Goal: Find specific page/section: Find specific page/section

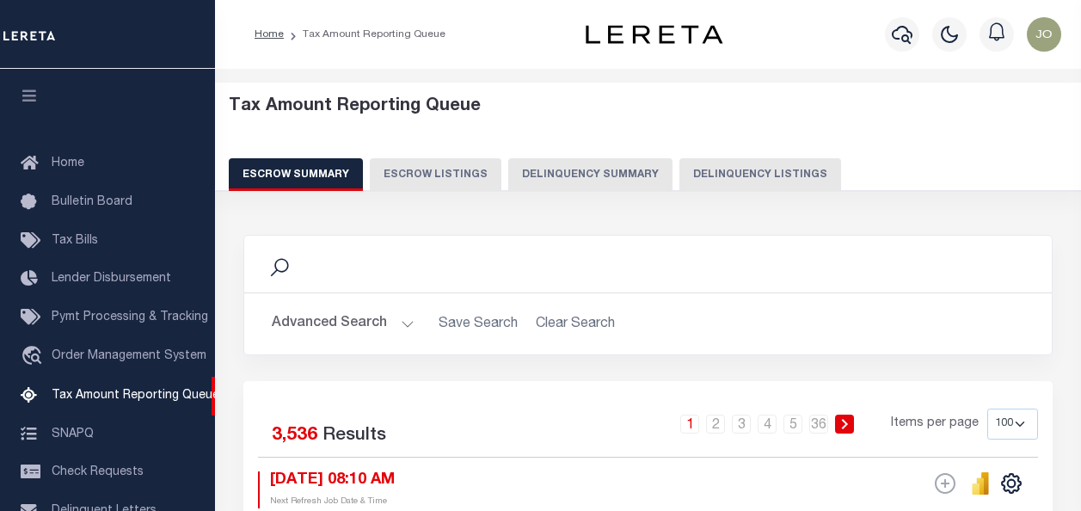
select select "100"
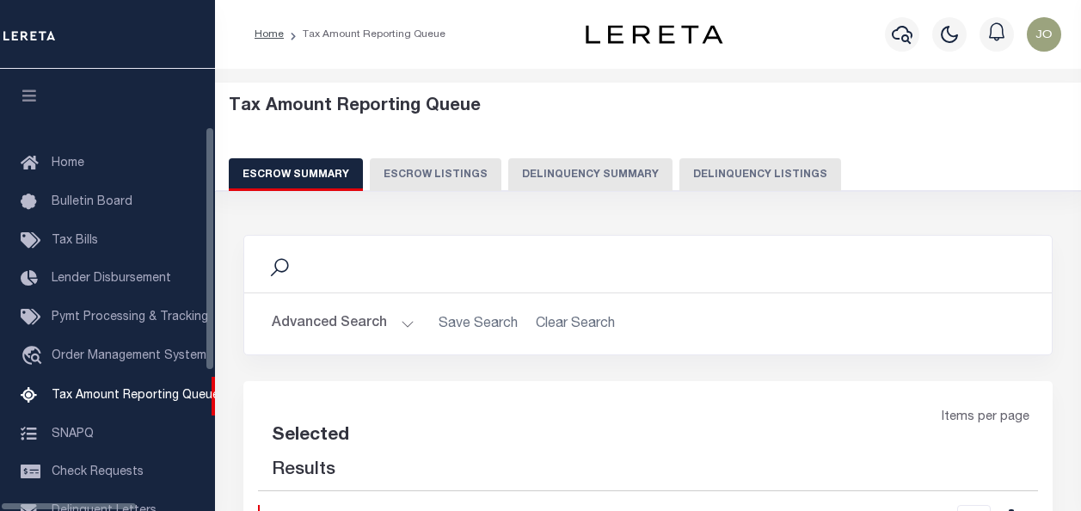
select select "100"
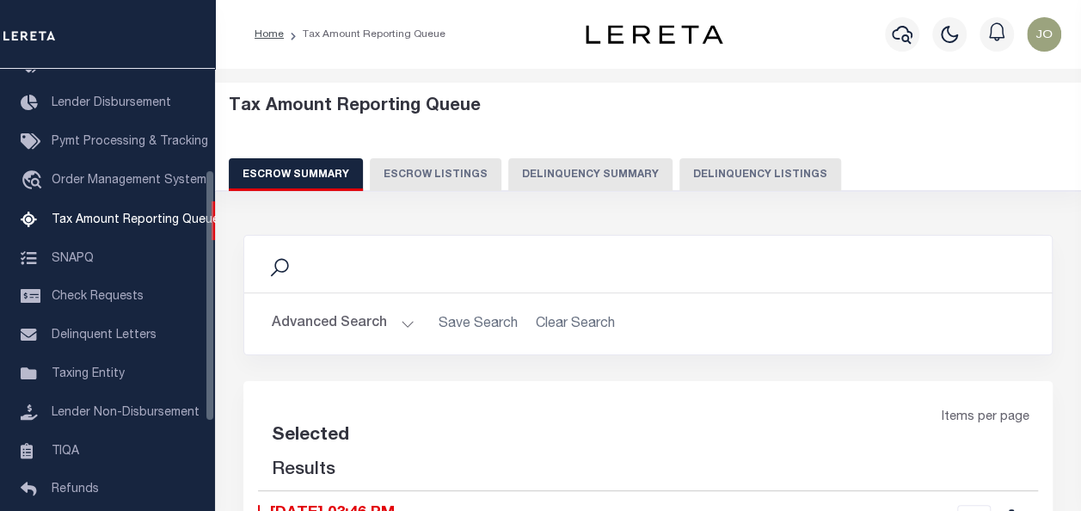
select select "100"
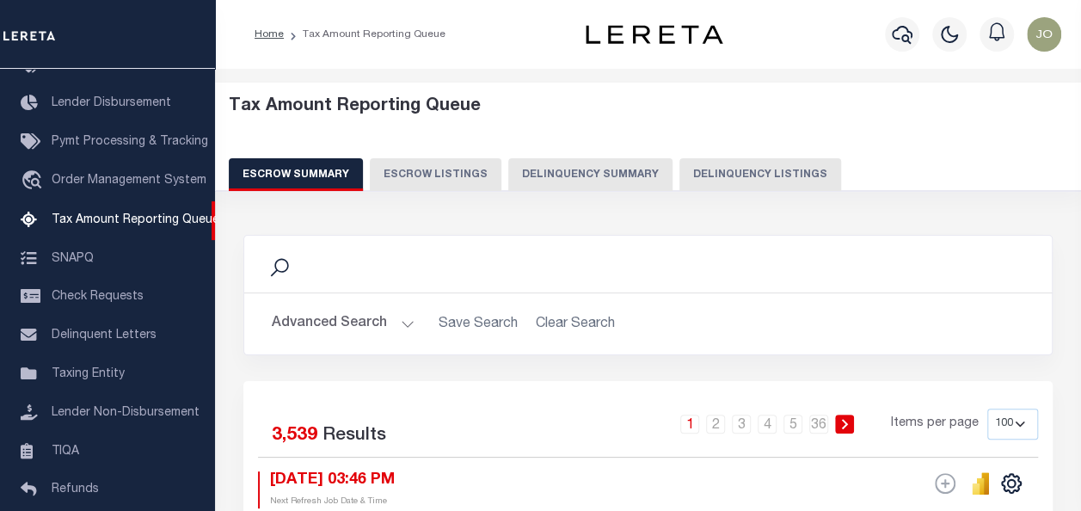
click at [539, 177] on button "Delinquency Summary" at bounding box center [590, 174] width 164 height 33
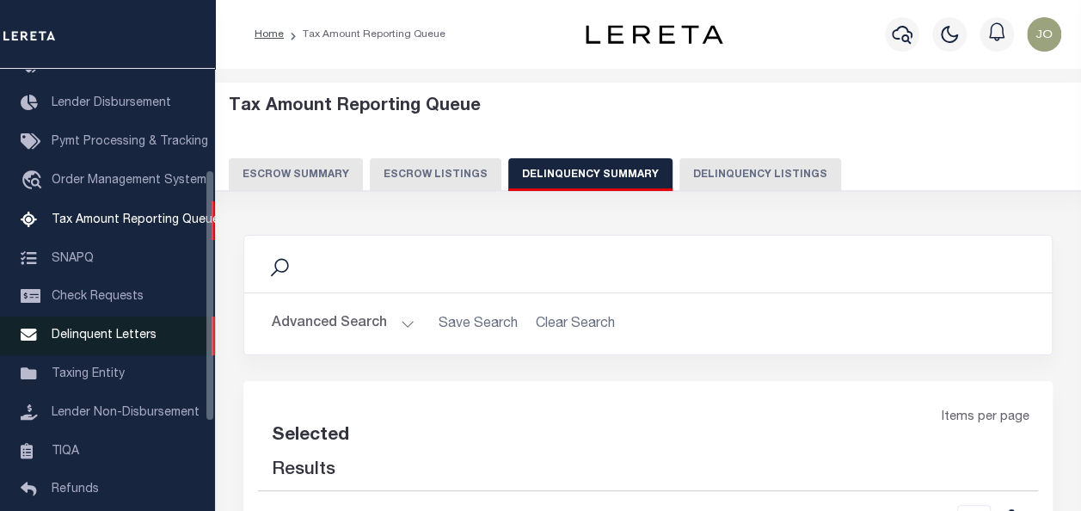
click at [107, 338] on span "Delinquent Letters" at bounding box center [104, 335] width 105 height 12
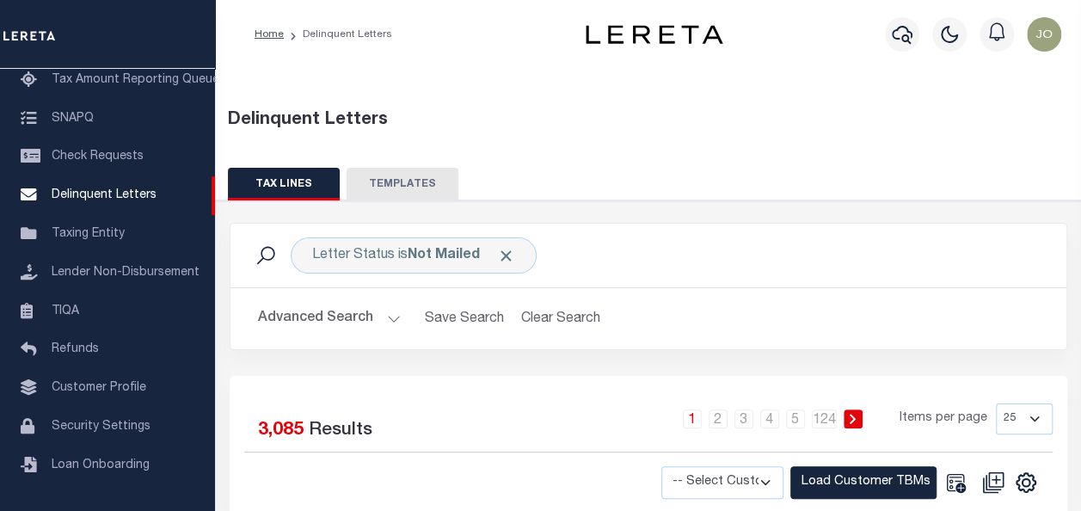
scroll to position [86, 0]
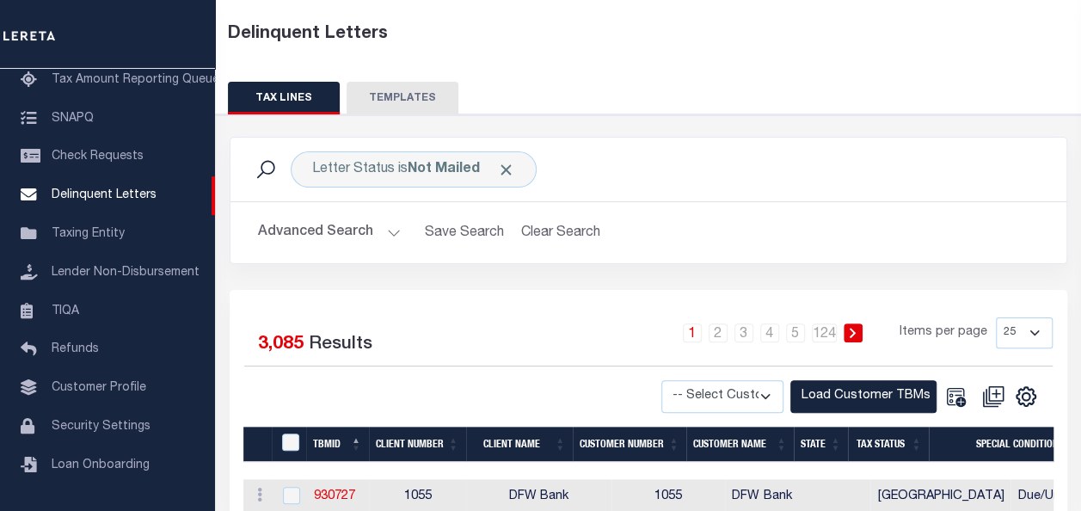
click at [335, 224] on button "Advanced Search" at bounding box center [329, 233] width 143 height 34
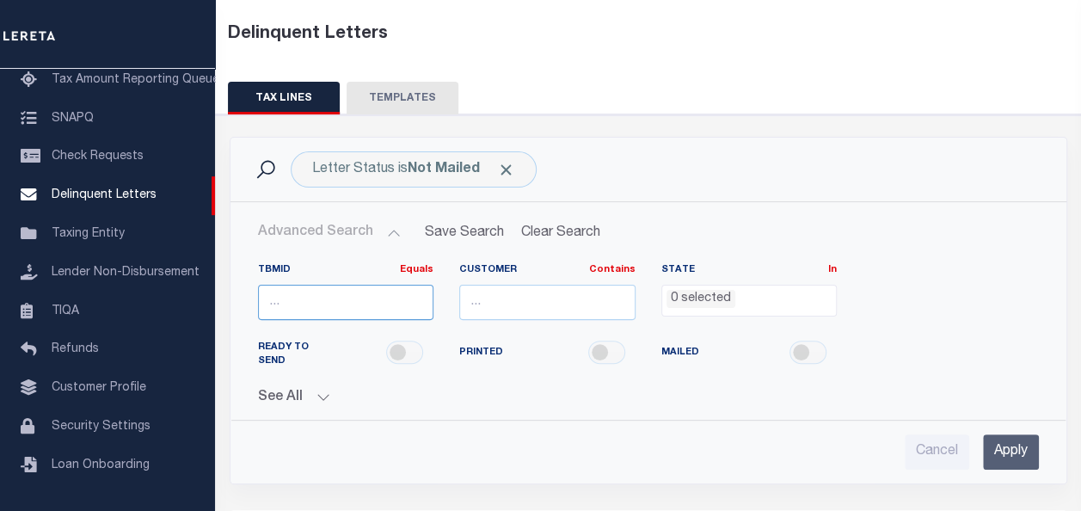
click at [351, 309] on input "number" at bounding box center [346, 302] width 176 height 35
paste input "2538680"
type input "2538680"
click at [1026, 449] on input "Apply" at bounding box center [1011, 451] width 56 height 35
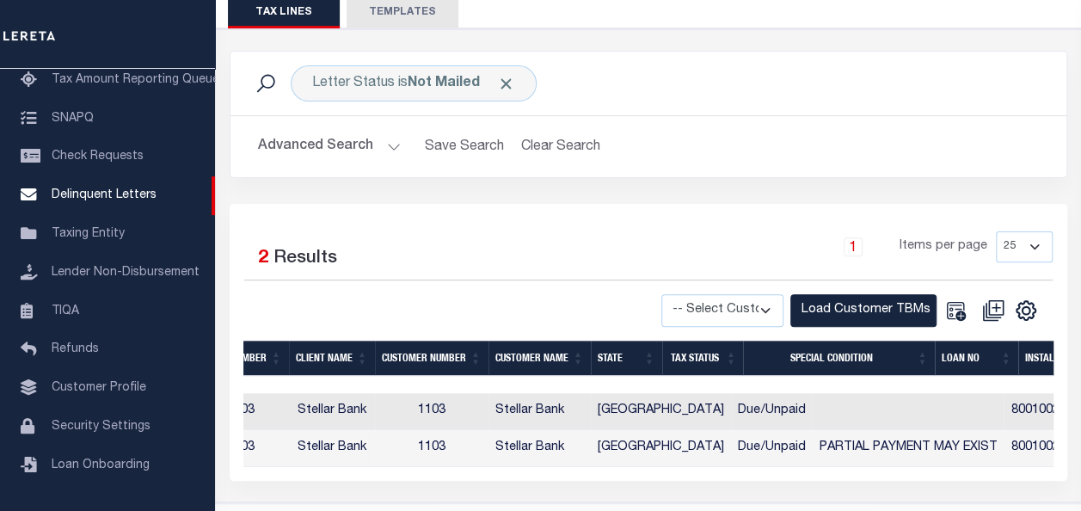
scroll to position [0, 0]
